Goal: Transaction & Acquisition: Purchase product/service

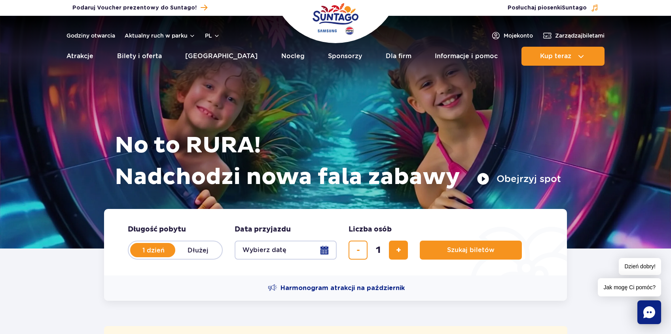
click at [328, 255] on button "Wybierz datę" at bounding box center [286, 250] width 102 height 19
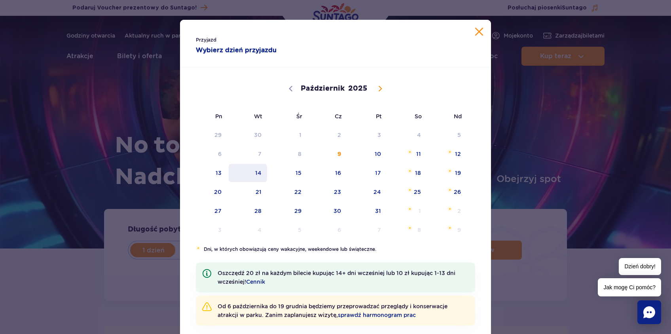
click at [264, 173] on span "14" at bounding box center [248, 173] width 40 height 18
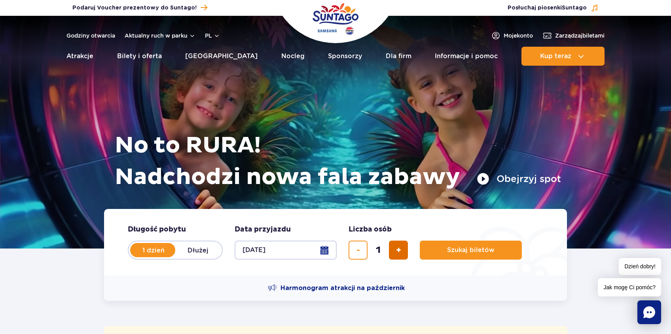
click at [396, 249] on button "dodaj bilet" at bounding box center [398, 250] width 19 height 19
type input "2"
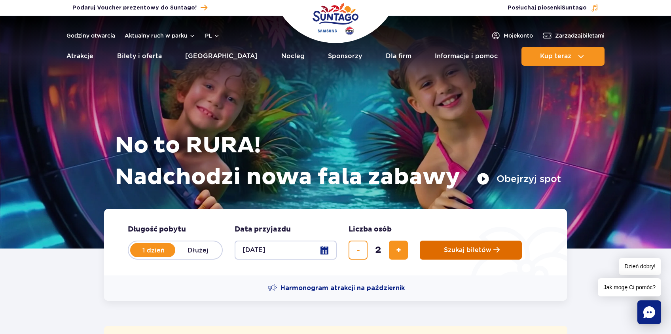
click at [445, 250] on span "Szukaj biletów" at bounding box center [468, 250] width 48 height 7
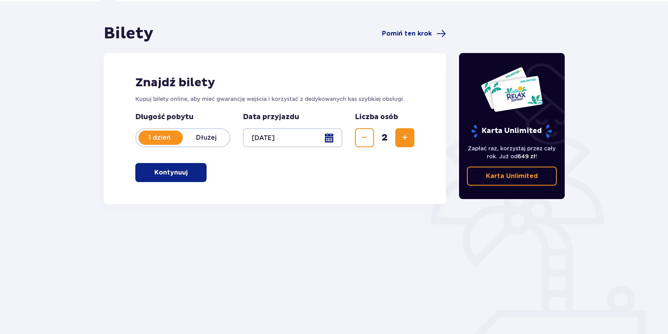
scroll to position [69, 0]
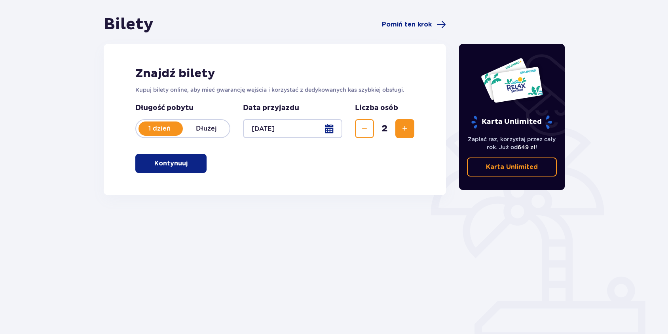
click at [184, 160] on button "Kontynuuj" at bounding box center [170, 163] width 71 height 19
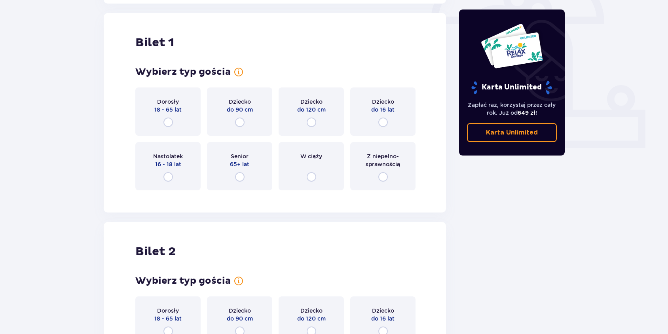
scroll to position [264, 0]
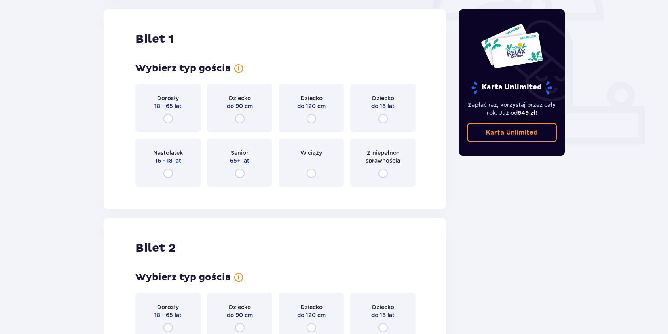
click at [384, 120] on input "radio" at bounding box center [383, 119] width 10 height 10
radio input "true"
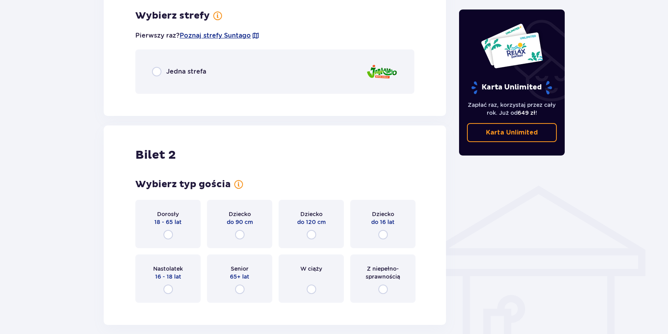
scroll to position [458, 0]
click at [155, 72] on input "radio" at bounding box center [157, 72] width 10 height 10
radio input "true"
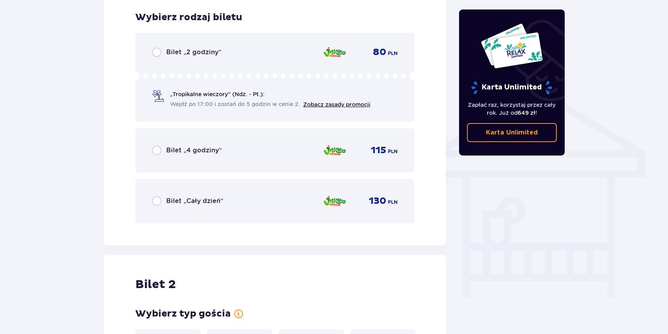
scroll to position [557, 0]
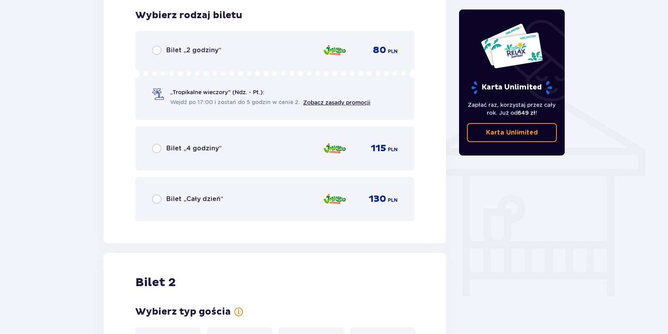
click at [160, 196] on input "radio" at bounding box center [157, 199] width 10 height 10
radio input "true"
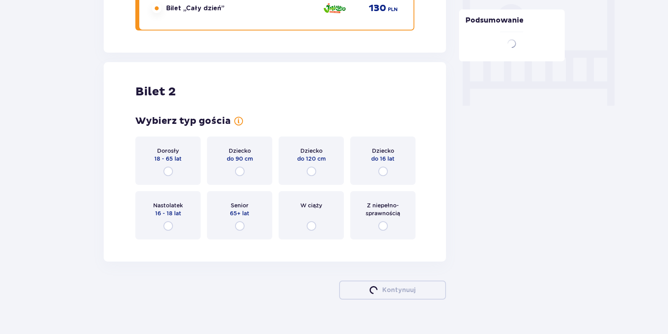
scroll to position [761, 0]
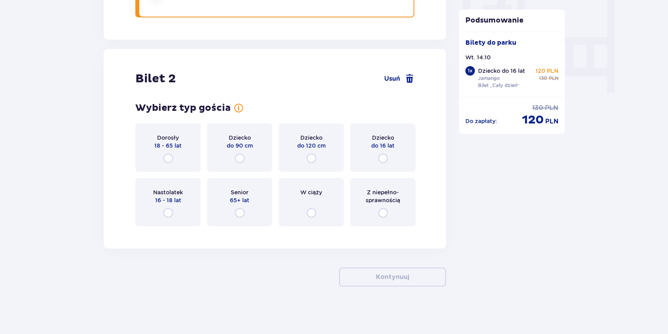
click at [381, 159] on input "radio" at bounding box center [383, 159] width 10 height 10
radio input "true"
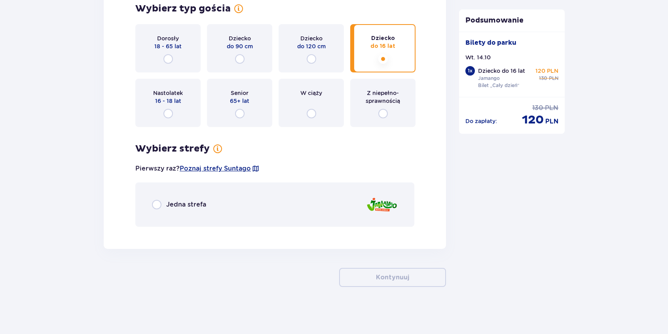
scroll to position [861, 0]
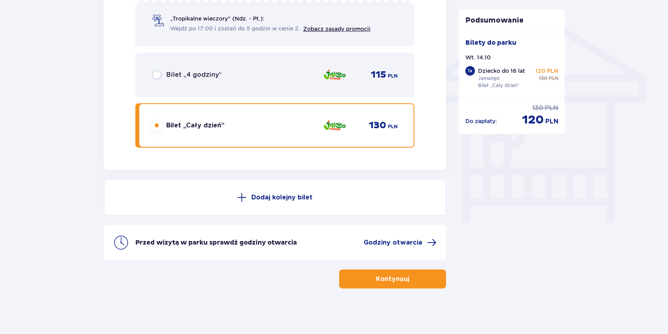
scroll to position [633, 0]
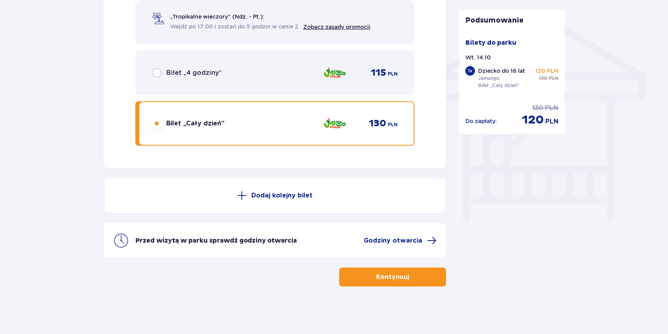
click at [394, 275] on p "Kontynuuj" at bounding box center [392, 277] width 33 height 9
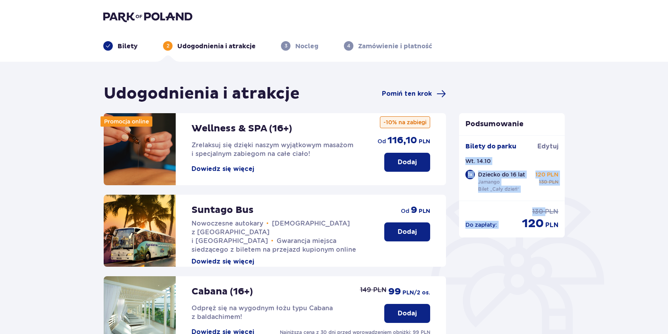
drag, startPoint x: 668, startPoint y: 156, endPoint x: 667, endPoint y: 205, distance: 49.1
click at [667, 205] on div "Udogodnienia i atrakcje Pomiń ten krok Promocja online Wellness & SPA (16+) Zre…" at bounding box center [334, 299] width 668 height 475
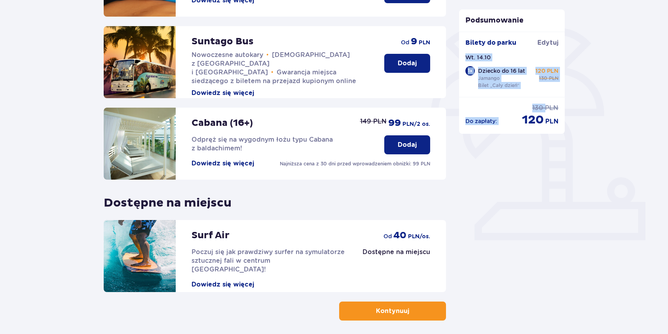
scroll to position [186, 0]
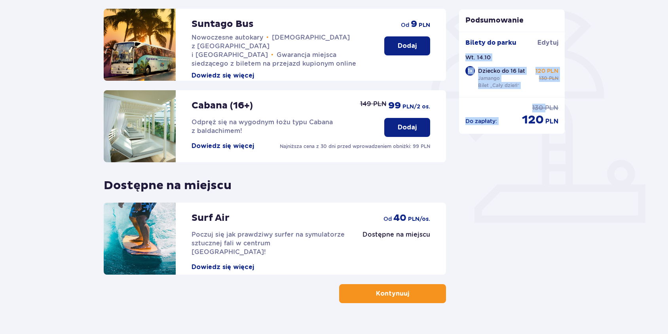
click at [416, 295] on button "Kontynuuj" at bounding box center [392, 293] width 107 height 19
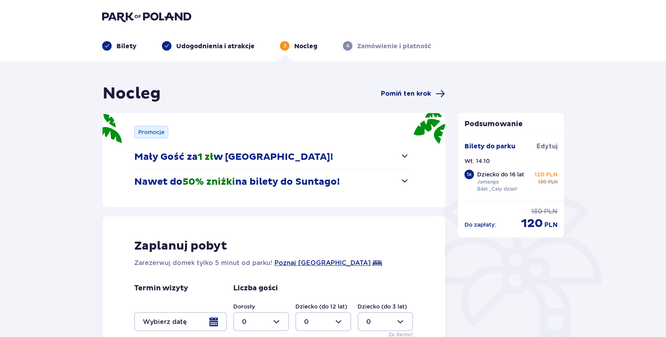
click at [401, 94] on span "Pomiń ten krok" at bounding box center [406, 93] width 50 height 9
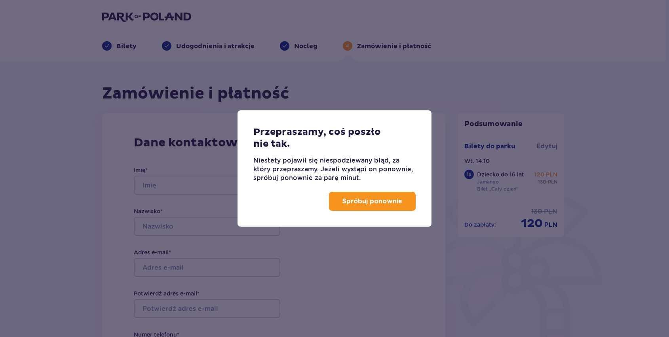
click at [381, 203] on p "Spróbuj ponownie" at bounding box center [372, 201] width 60 height 9
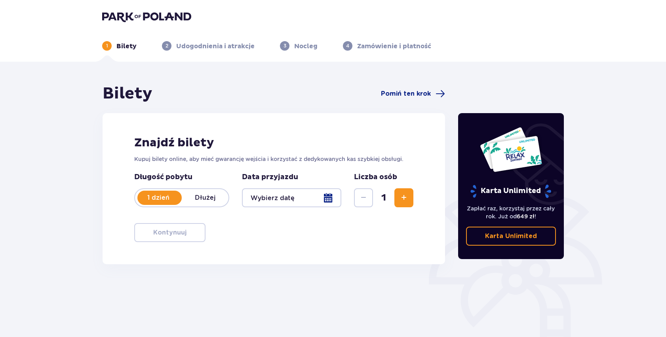
click at [329, 197] on div at bounding box center [291, 197] width 99 height 19
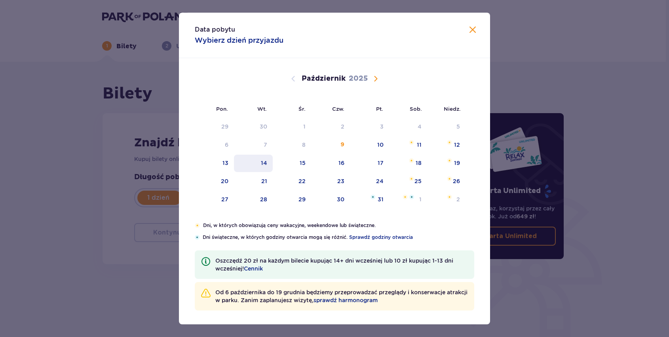
click at [269, 162] on div "14" at bounding box center [253, 163] width 39 height 17
type input "[DATE]"
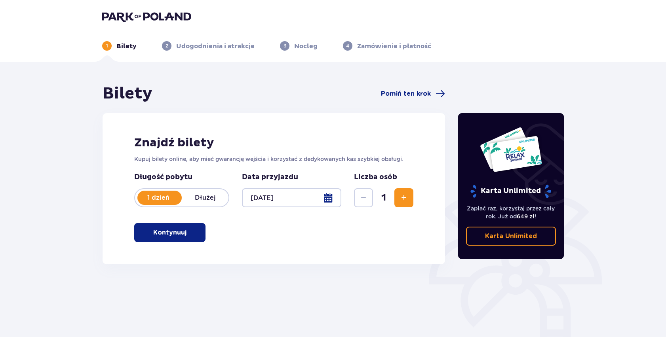
click at [404, 199] on span "Zwiększ" at bounding box center [404, 198] width 10 height 10
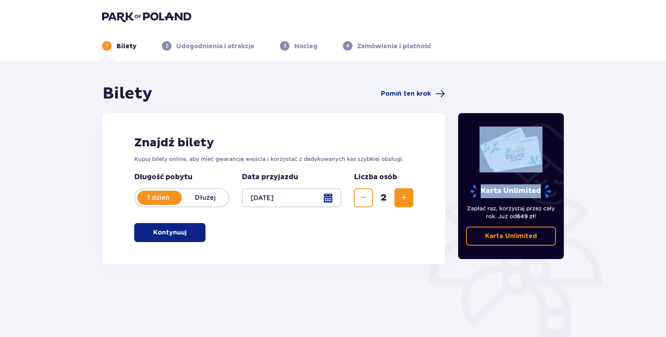
drag, startPoint x: 666, startPoint y: 107, endPoint x: 666, endPoint y: 157, distance: 49.9
click at [666, 157] on div "Bilety Pomiń ten krok Znajdź bilety Kupuj bilety online, aby mieć gwarancję wej…" at bounding box center [333, 233] width 666 height 342
click at [196, 226] on button "Kontynuuj" at bounding box center [169, 232] width 71 height 19
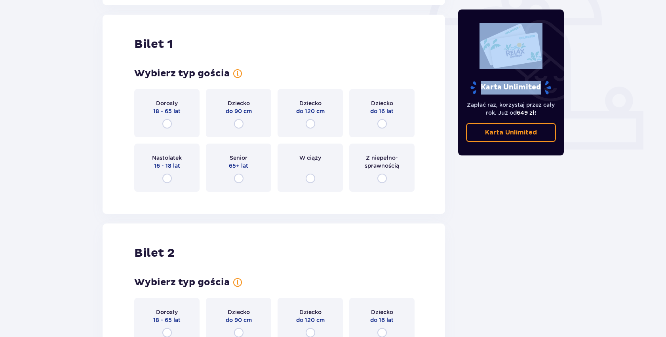
scroll to position [264, 0]
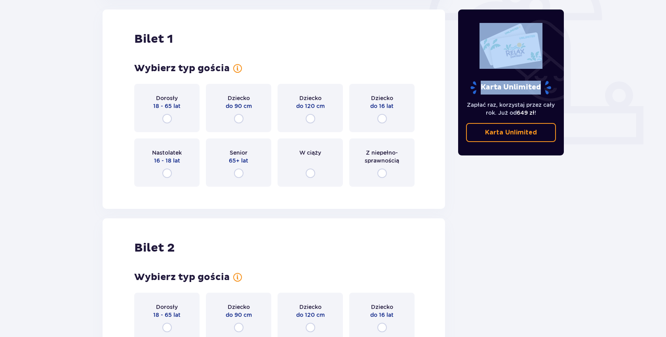
click at [381, 115] on input "radio" at bounding box center [382, 119] width 10 height 10
radio input "true"
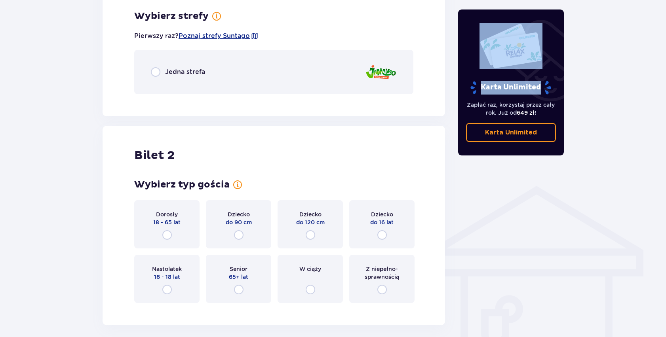
scroll to position [458, 0]
click at [155, 70] on input "radio" at bounding box center [156, 72] width 10 height 10
radio input "true"
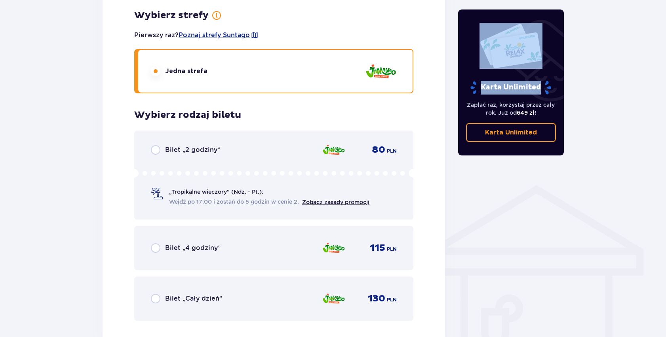
click at [155, 70] on input "radio" at bounding box center [156, 72] width 10 height 10
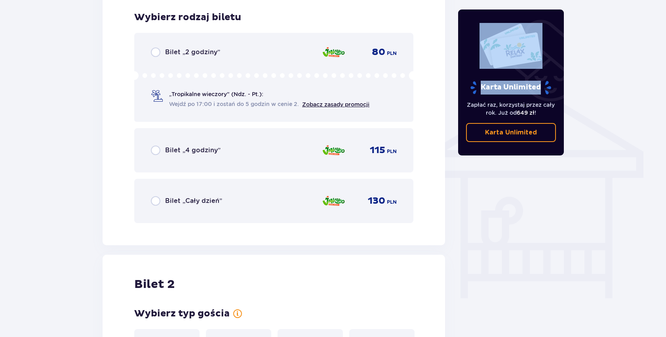
scroll to position [557, 0]
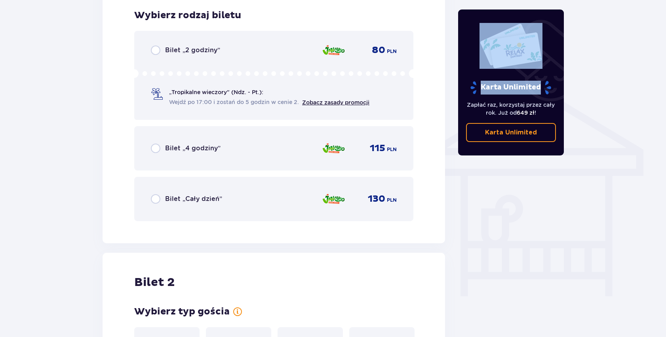
click at [157, 198] on input "radio" at bounding box center [156, 199] width 10 height 10
radio input "true"
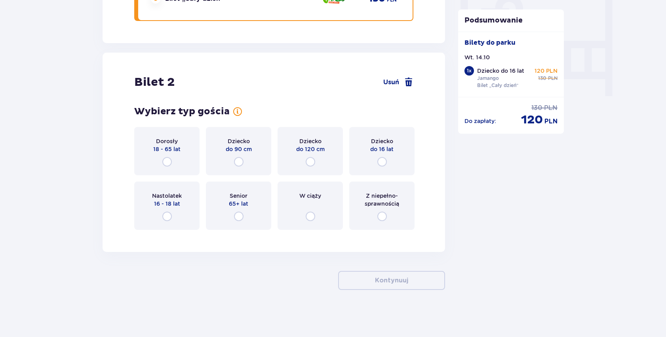
scroll to position [758, 0]
click at [385, 162] on input "radio" at bounding box center [382, 162] width 10 height 10
radio input "true"
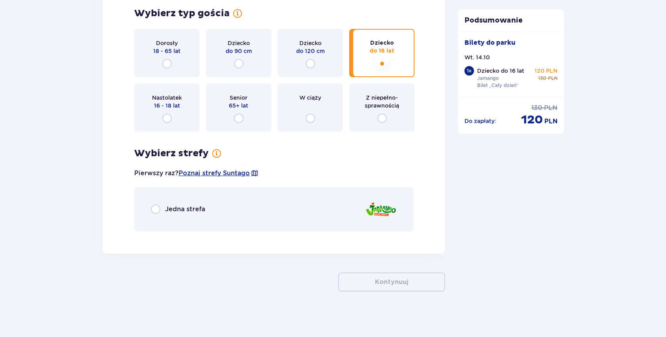
scroll to position [858, 0]
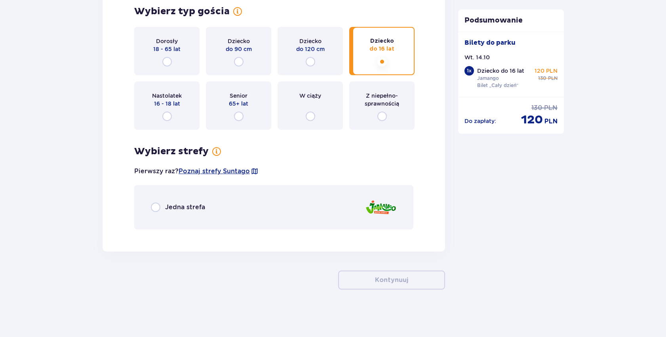
click at [154, 206] on input "radio" at bounding box center [156, 208] width 10 height 10
radio input "true"
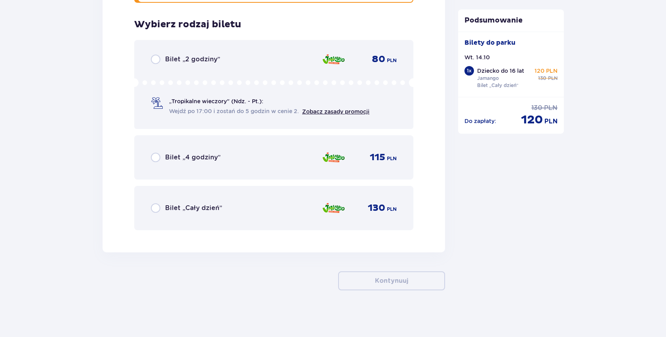
scroll to position [1086, 0]
click at [159, 208] on input "radio" at bounding box center [156, 208] width 10 height 10
radio input "true"
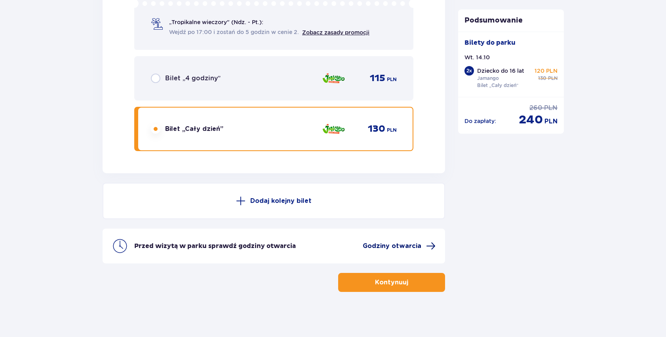
scroll to position [1166, 0]
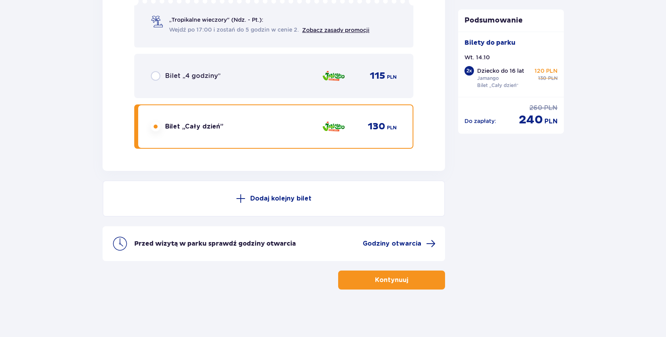
click at [375, 280] on p "Kontynuuj" at bounding box center [391, 280] width 33 height 9
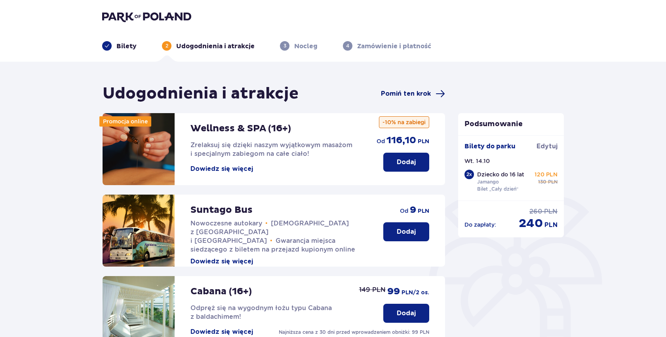
click at [395, 94] on span "Pomiń ten krok" at bounding box center [406, 93] width 50 height 9
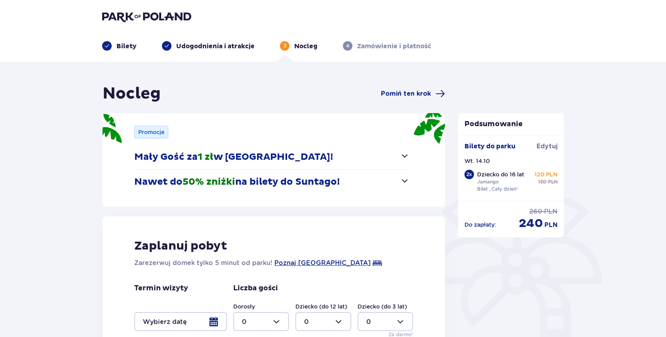
click at [395, 94] on span "Pomiń ten krok" at bounding box center [406, 93] width 50 height 9
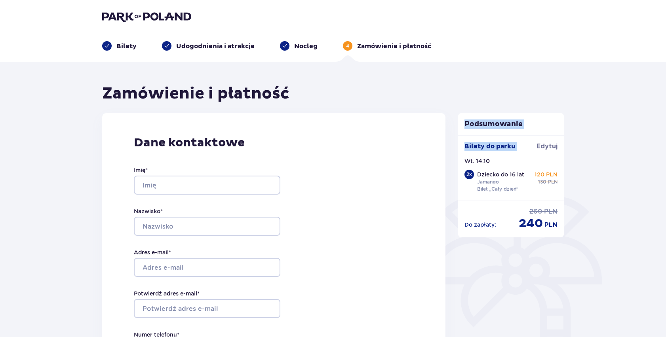
drag, startPoint x: 664, startPoint y: 89, endPoint x: 667, endPoint y: 141, distance: 51.9
click at [666, 141] on html "Bilety Udogodnienia i atrakcje Nocleg 4 Zamówienie i płatność Zamówienie i płat…" at bounding box center [333, 168] width 666 height 337
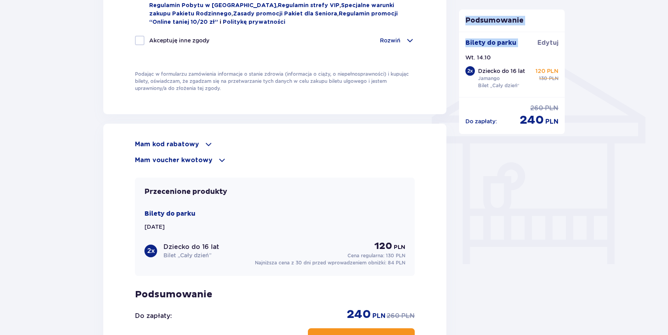
scroll to position [608, 0]
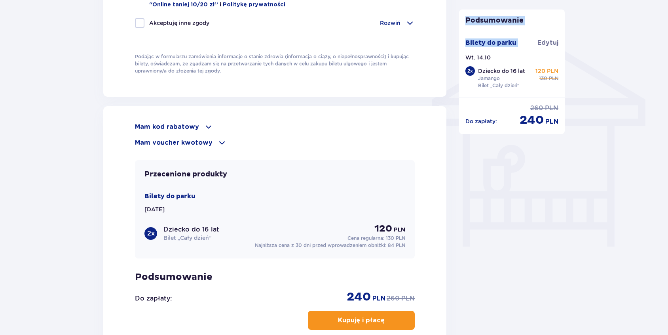
click at [217, 141] on span at bounding box center [222, 143] width 10 height 10
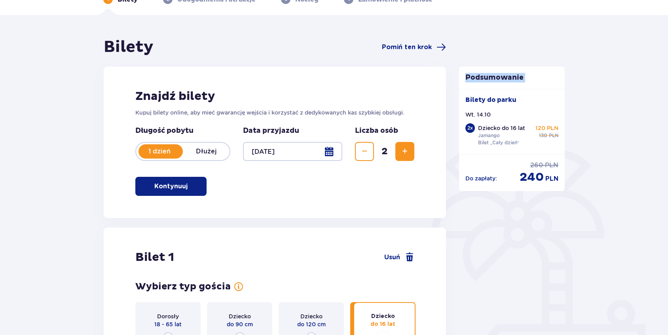
scroll to position [47, 0]
click at [360, 151] on span "Zmniejsz" at bounding box center [365, 151] width 10 height 10
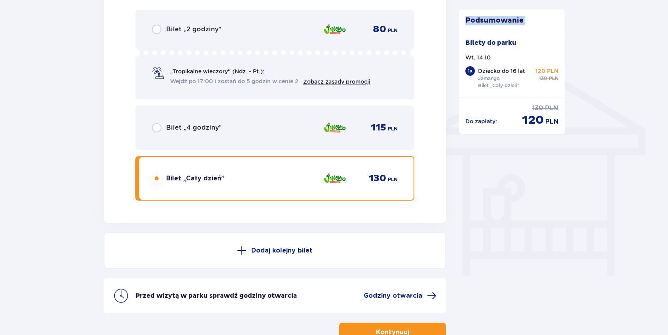
scroll to position [633, 0]
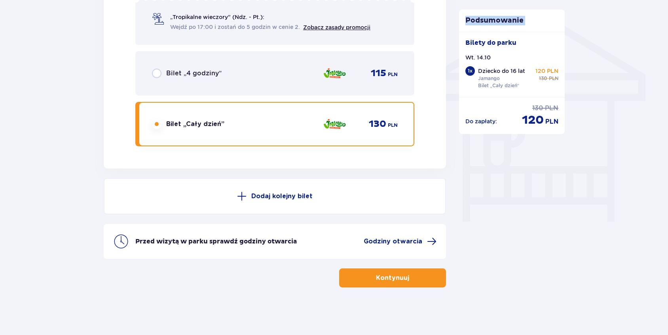
click at [379, 273] on p "Kontynuuj" at bounding box center [392, 277] width 33 height 9
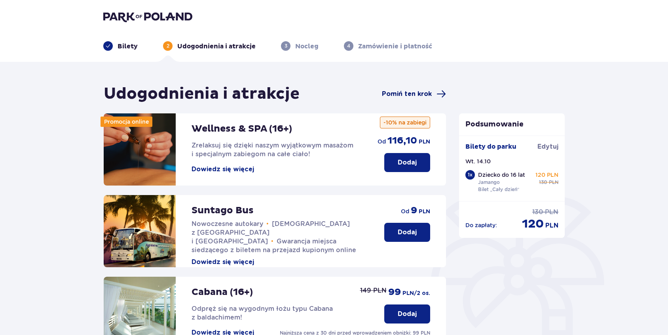
click at [421, 91] on span "Pomiń ten krok" at bounding box center [407, 93] width 50 height 9
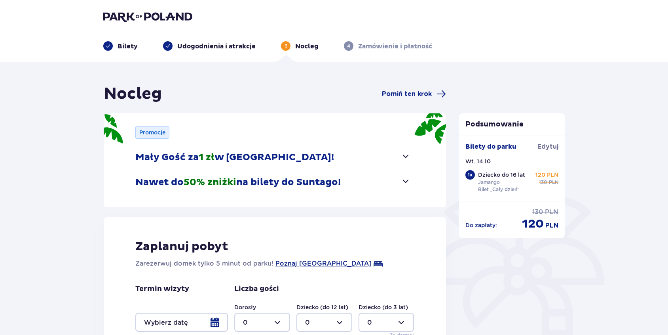
click at [421, 91] on span "Pomiń ten krok" at bounding box center [407, 93] width 50 height 9
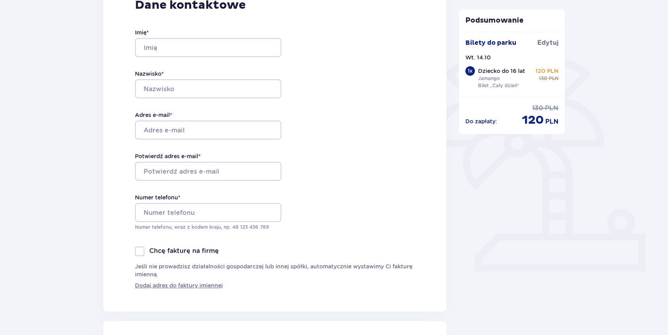
scroll to position [141, 0]
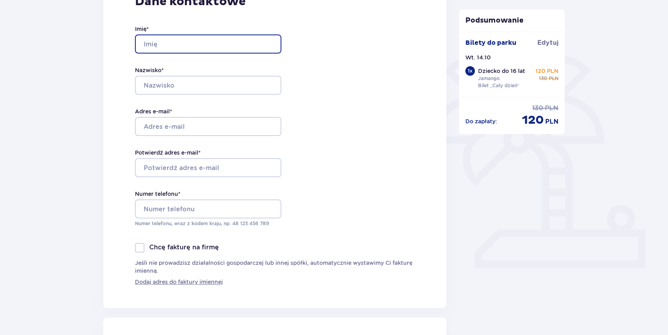
click at [245, 42] on input "Imię *" at bounding box center [208, 43] width 146 height 19
type input "Maciek"
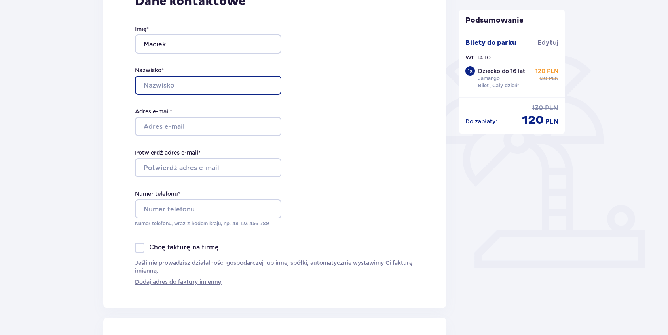
click at [214, 82] on input "Nazwisko *" at bounding box center [208, 85] width 146 height 19
type input "Dublasiewicz"
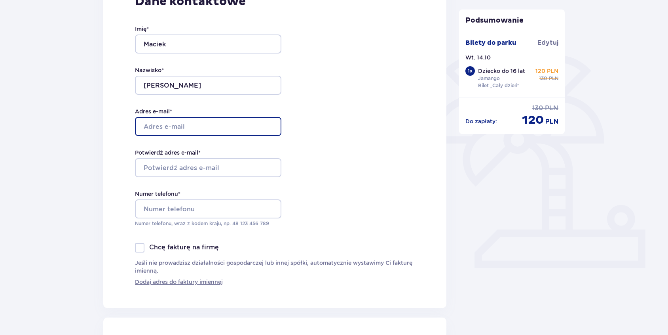
click at [201, 126] on input "Adres e-mail *" at bounding box center [208, 126] width 146 height 19
type input "[EMAIL_ADDRESS][PERSON_NAME][DOMAIN_NAME]"
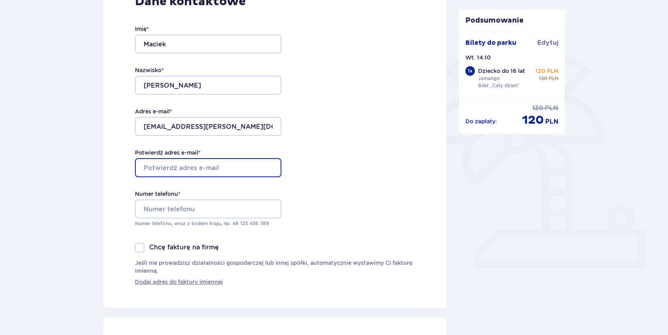
click at [198, 166] on input "Potwierdź adres e-mail *" at bounding box center [208, 167] width 146 height 19
type input "[EMAIL_ADDRESS][PERSON_NAME][DOMAIN_NAME]"
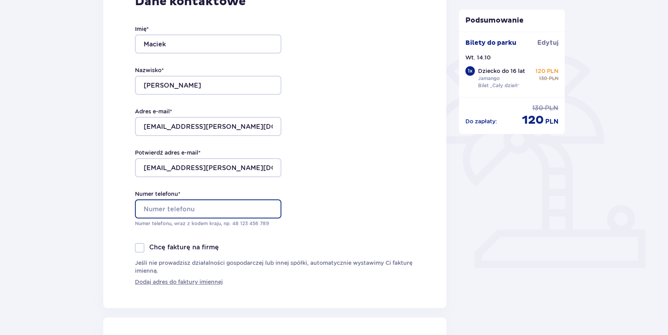
click at [194, 207] on input "Numer telefonu *" at bounding box center [208, 208] width 146 height 19
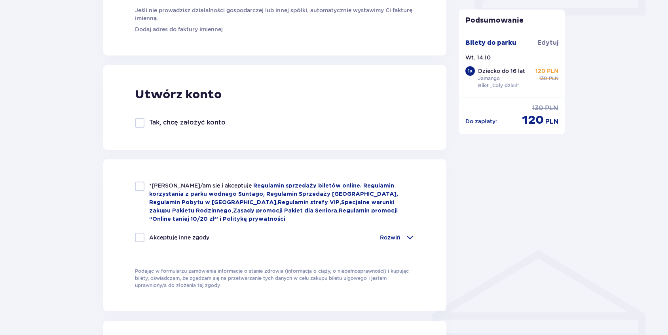
scroll to position [407, 0]
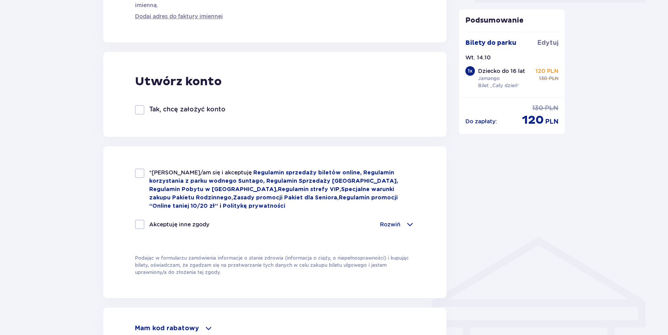
type input "609126125"
click at [141, 171] on div at bounding box center [140, 173] width 10 height 10
checkbox input "true"
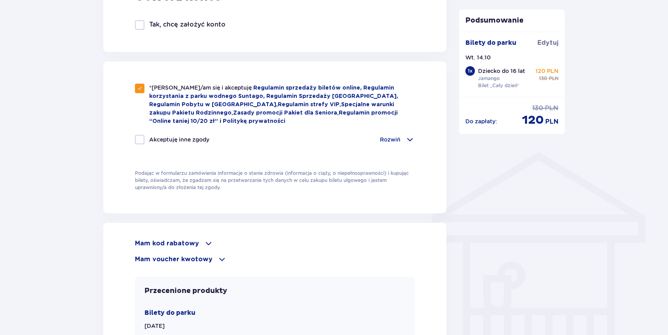
scroll to position [552, 0]
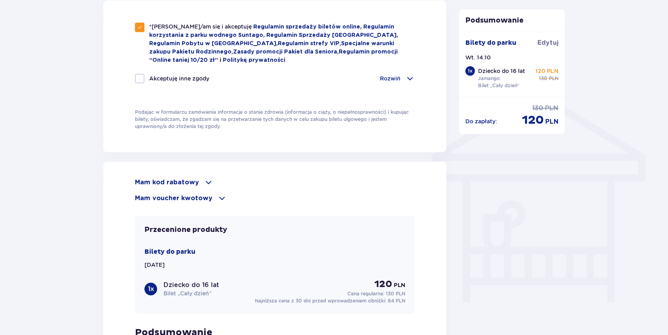
click at [217, 196] on span at bounding box center [222, 198] width 10 height 10
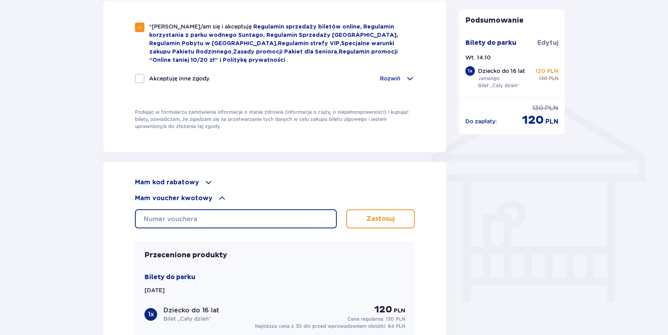
click at [308, 219] on input "text" at bounding box center [236, 218] width 202 height 19
type input "0660005099614632"
click at [380, 219] on p "Zastosuj" at bounding box center [381, 218] width 28 height 9
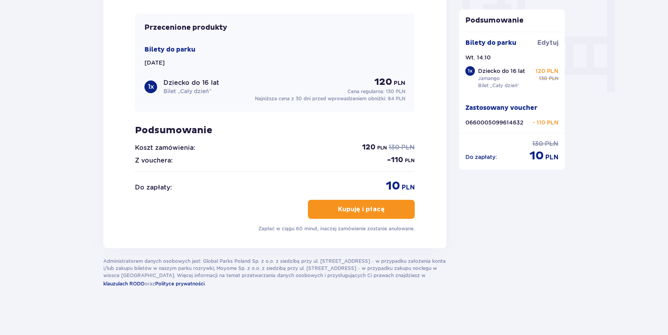
scroll to position [763, 0]
click at [356, 212] on p "Kupuję i płacę" at bounding box center [361, 208] width 47 height 9
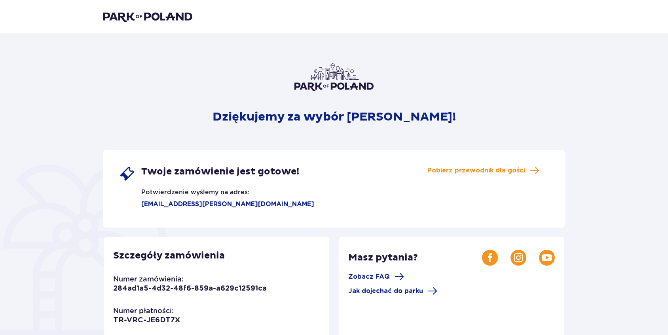
click at [168, 17] on img at bounding box center [147, 16] width 89 height 11
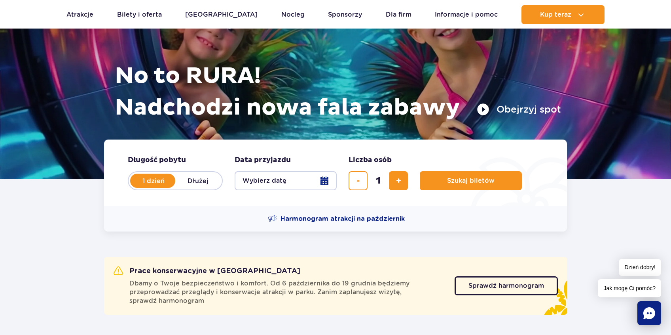
scroll to position [80, 0]
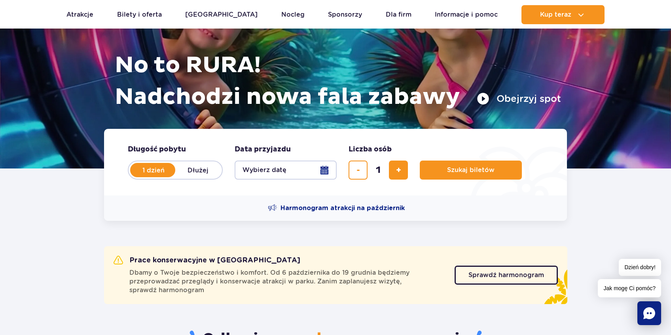
click at [327, 170] on button "Wybierz datę" at bounding box center [286, 169] width 102 height 19
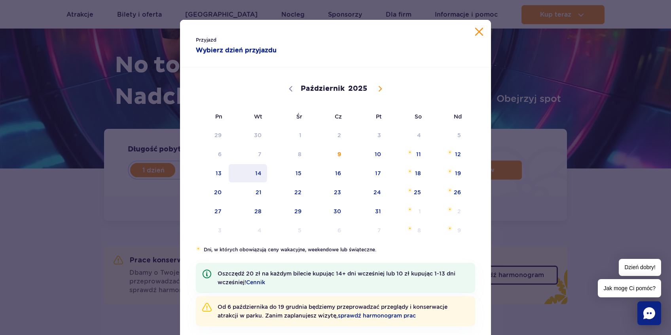
click at [255, 172] on span "14" at bounding box center [248, 173] width 40 height 18
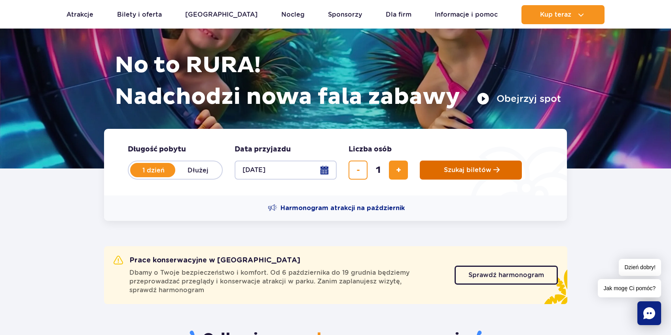
click at [460, 174] on button "Szukaj biletów" at bounding box center [471, 169] width 102 height 19
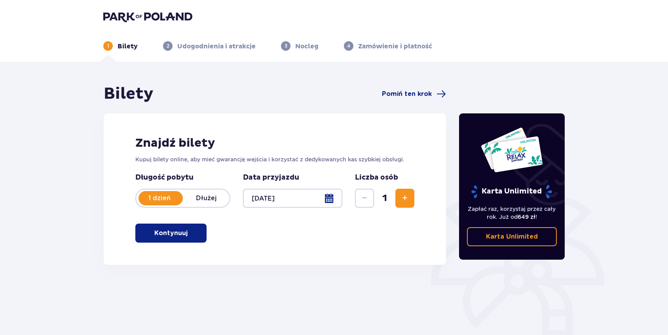
scroll to position [69, 0]
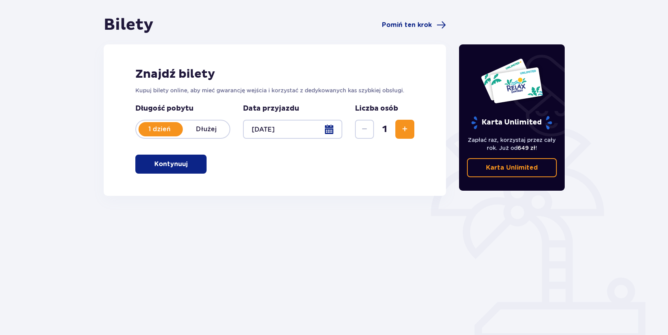
click at [177, 168] on button "Kontynuuj" at bounding box center [170, 163] width 71 height 19
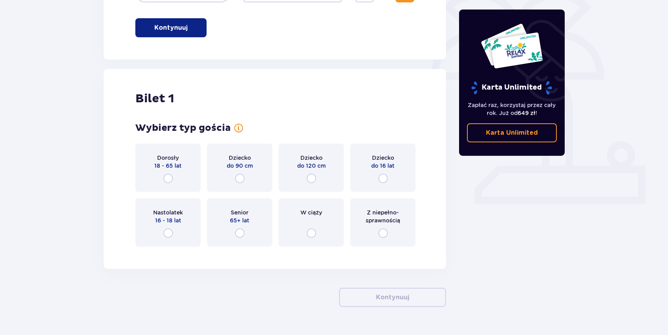
scroll to position [224, 0]
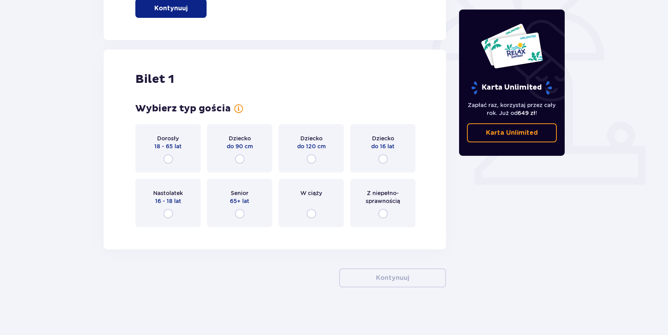
click at [386, 160] on input "radio" at bounding box center [383, 159] width 10 height 10
radio input "true"
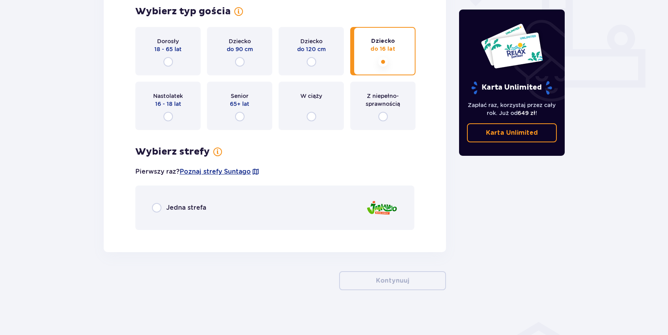
scroll to position [324, 0]
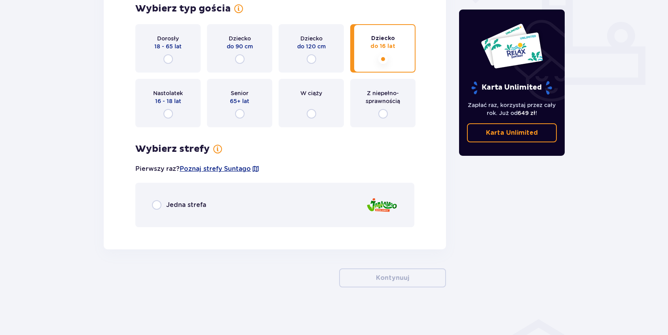
click at [159, 202] on input "radio" at bounding box center [157, 205] width 10 height 10
radio input "true"
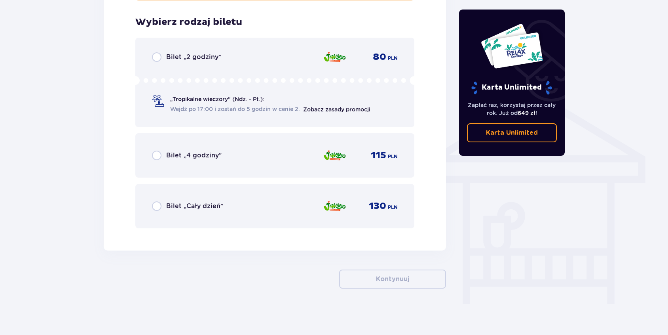
scroll to position [552, 0]
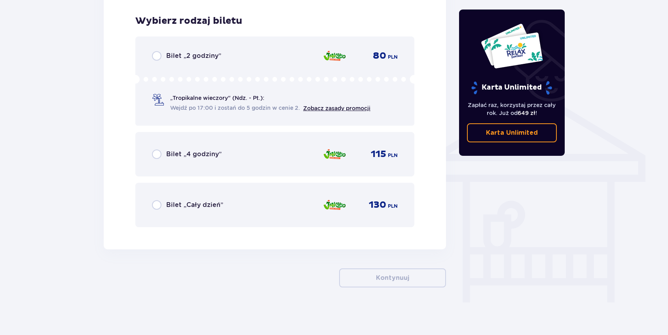
click at [210, 204] on span "Bilet „Cały dzień”" at bounding box center [194, 204] width 57 height 9
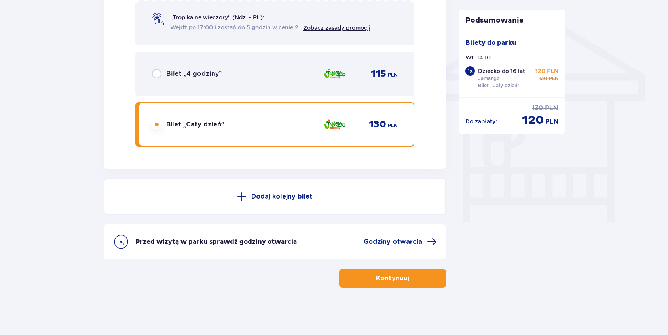
scroll to position [633, 0]
click at [376, 275] on p "Kontynuuj" at bounding box center [392, 277] width 33 height 9
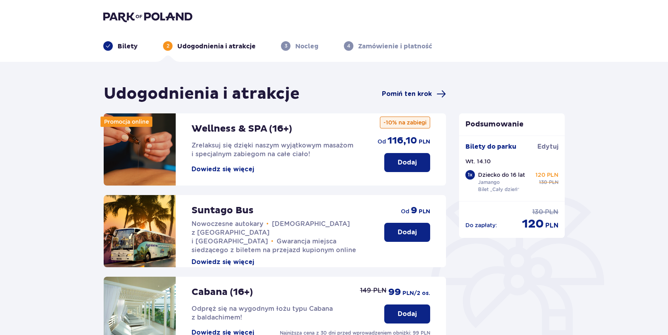
click at [390, 92] on span "Pomiń ten krok" at bounding box center [407, 93] width 50 height 9
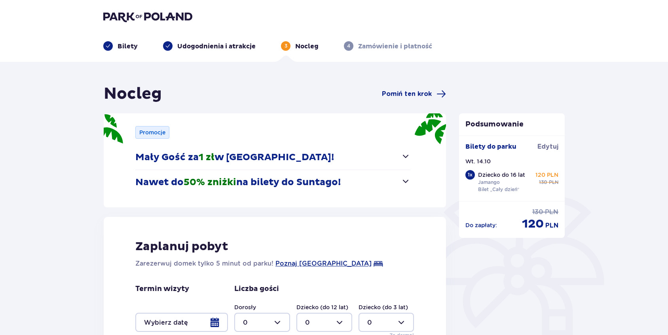
click at [390, 92] on span "Pomiń ten krok" at bounding box center [407, 93] width 50 height 9
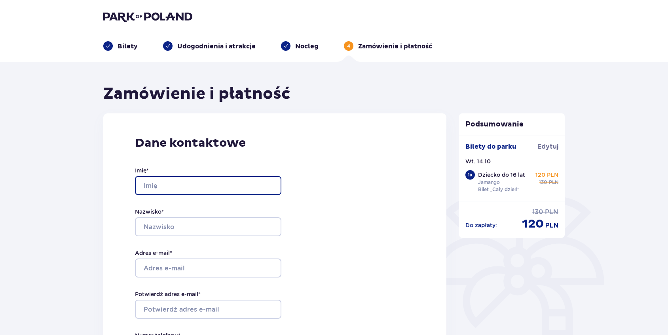
click at [240, 180] on input "Imię *" at bounding box center [208, 185] width 146 height 19
type input "Maciek"
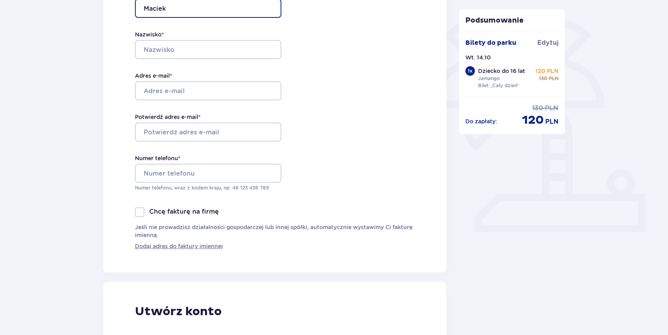
scroll to position [175, 0]
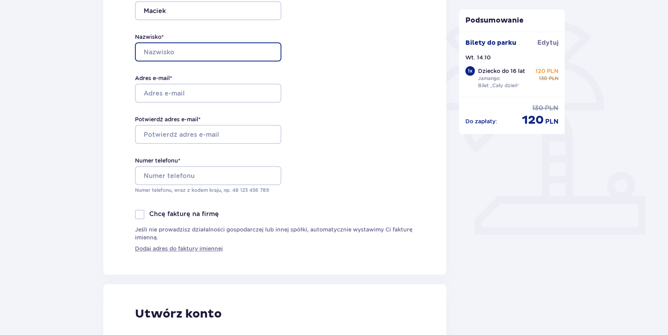
click at [254, 55] on input "Nazwisko *" at bounding box center [208, 51] width 146 height 19
type input "Dublasiewicz"
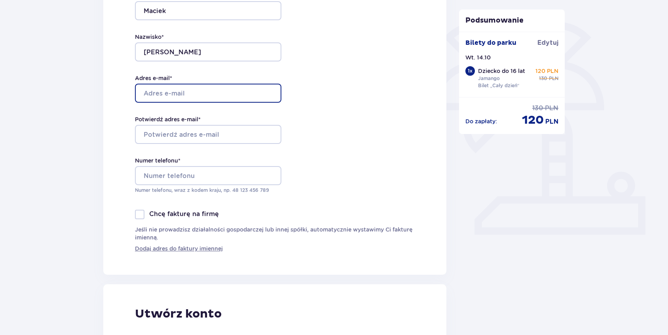
click at [205, 87] on input "Adres e-mail *" at bounding box center [208, 93] width 146 height 19
type input "[EMAIL_ADDRESS][PERSON_NAME][DOMAIN_NAME]"
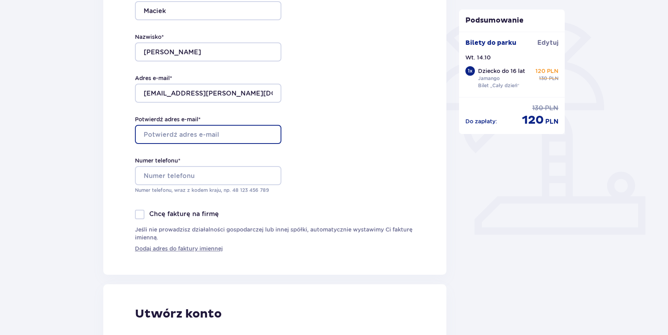
click at [200, 133] on input "Potwierdź adres e-mail *" at bounding box center [208, 134] width 146 height 19
type input "[EMAIL_ADDRESS][PERSON_NAME][DOMAIN_NAME]"
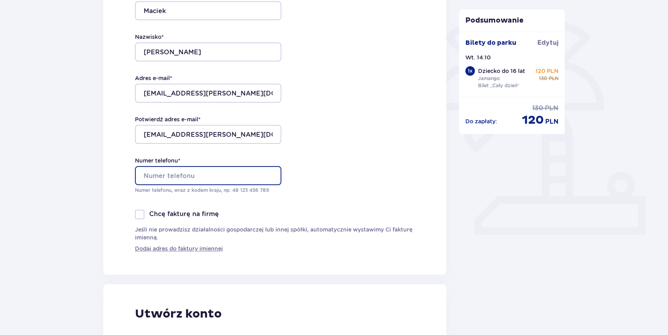
click at [186, 175] on input "Numer telefonu *" at bounding box center [208, 175] width 146 height 19
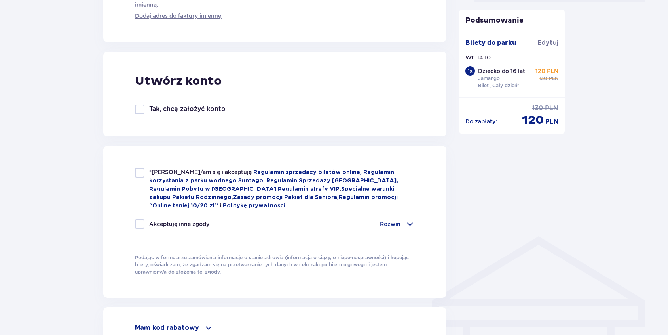
scroll to position [428, 0]
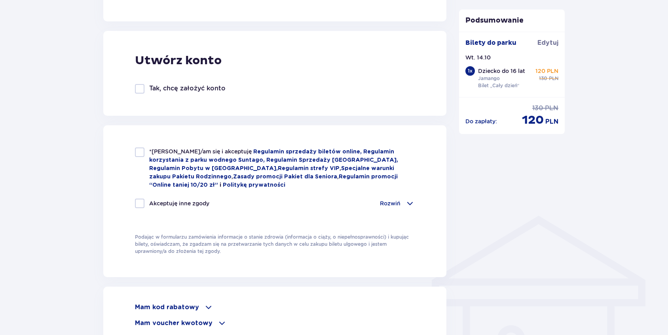
type input "609126125"
click at [139, 149] on div at bounding box center [140, 152] width 10 height 10
checkbox input "true"
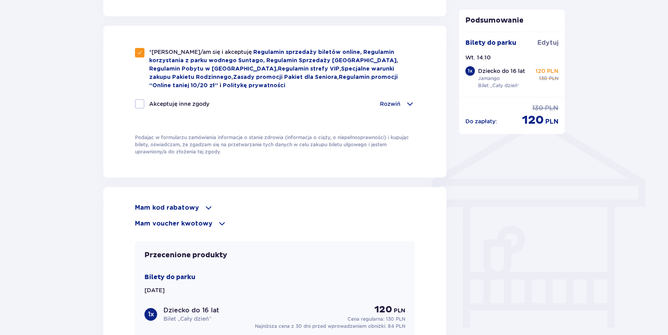
scroll to position [544, 0]
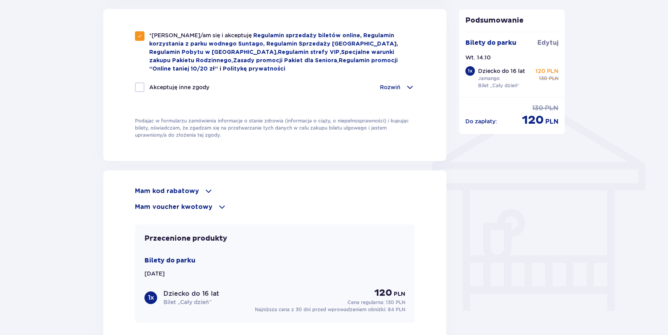
click at [217, 207] on span at bounding box center [222, 207] width 10 height 10
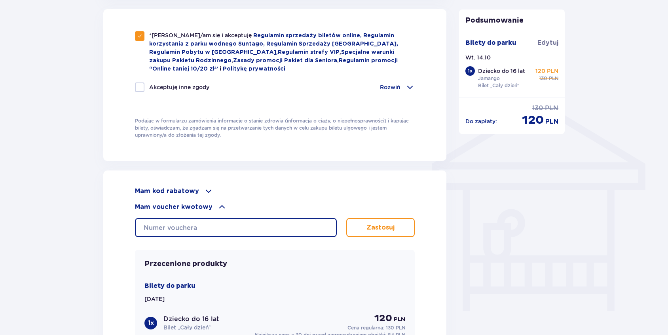
click at [207, 224] on input "text" at bounding box center [236, 227] width 202 height 19
click at [175, 224] on input "0660005099614632" at bounding box center [236, 227] width 202 height 19
type input "0660006099414140"
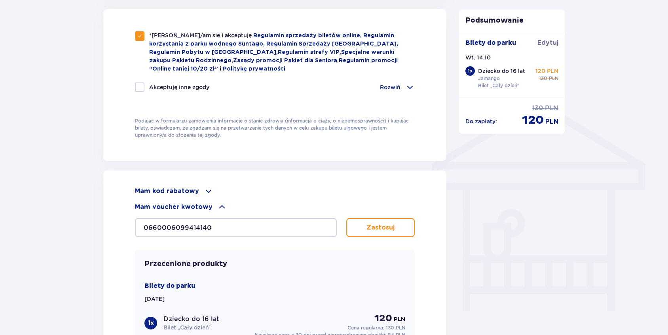
click at [366, 235] on button "Zastosuj" at bounding box center [380, 227] width 68 height 19
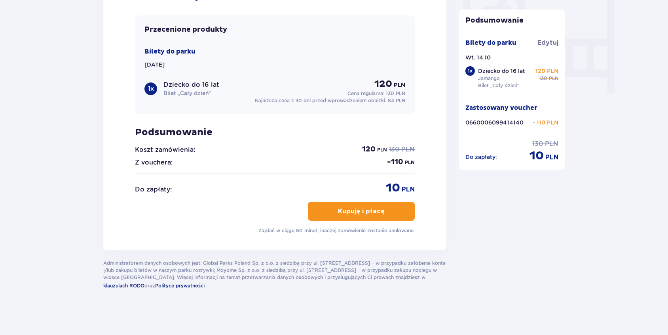
scroll to position [763, 0]
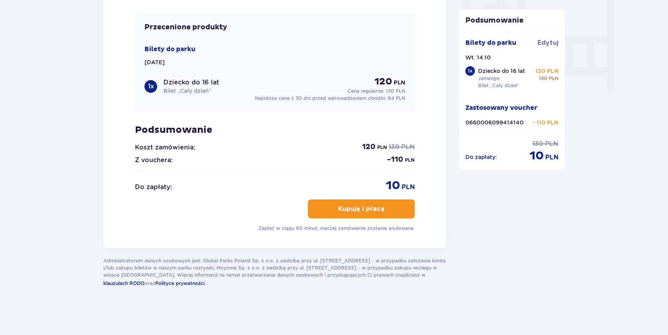
click at [369, 211] on p "Kupuję i płacę" at bounding box center [361, 208] width 47 height 9
